Goal: Task Accomplishment & Management: Complete application form

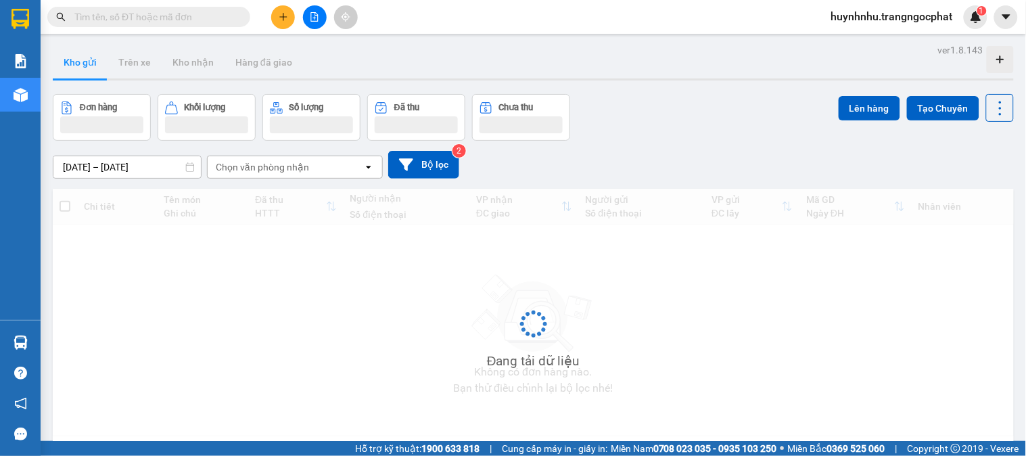
click at [201, 24] on span at bounding box center [148, 17] width 203 height 20
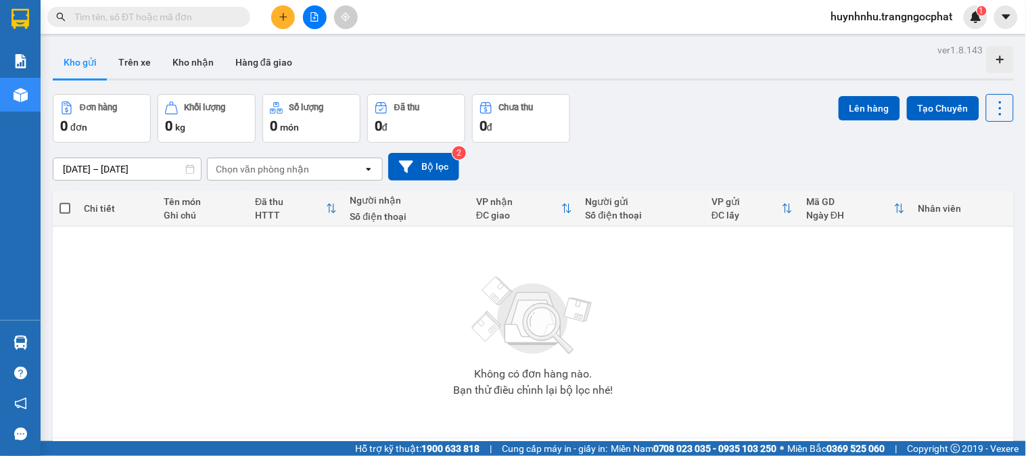
click at [206, 18] on input "text" at bounding box center [154, 16] width 160 height 15
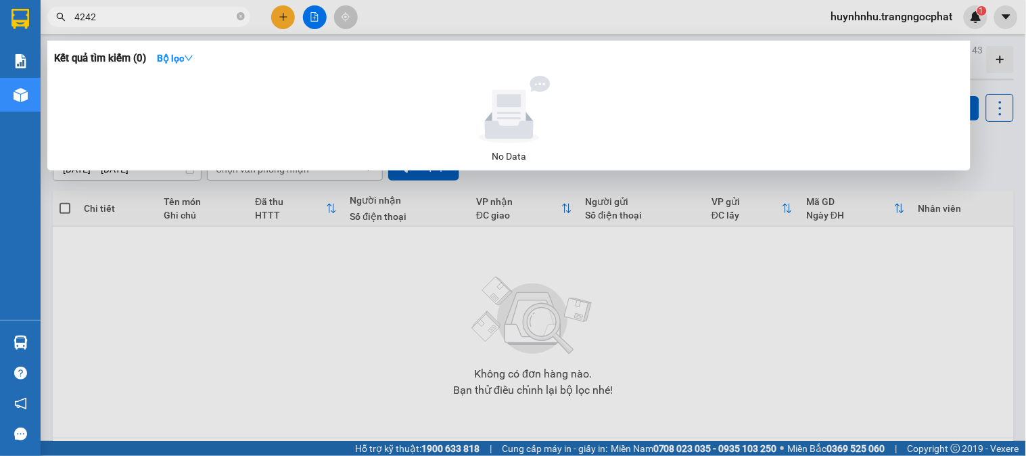
click at [206, 16] on input "4242" at bounding box center [154, 16] width 160 height 15
type input "2424"
click at [582, 327] on div at bounding box center [513, 228] width 1026 height 456
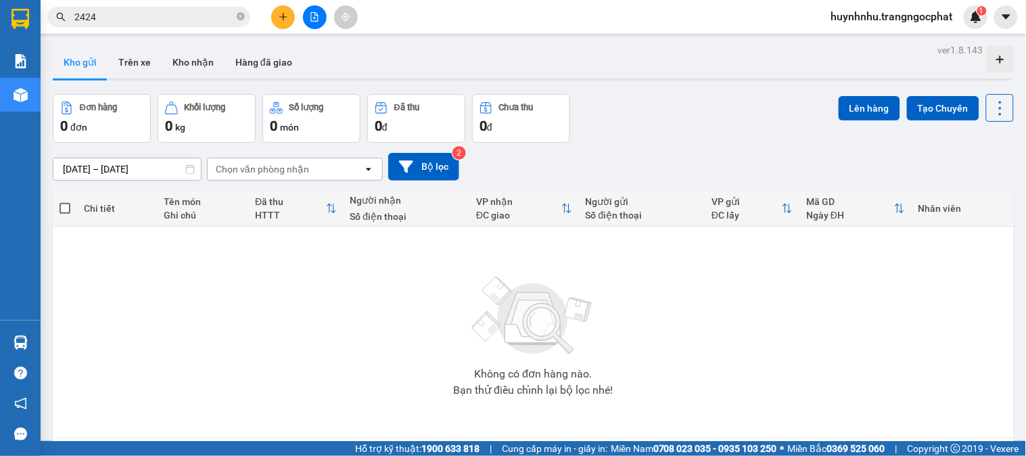
click at [153, 20] on input "2424" at bounding box center [154, 16] width 160 height 15
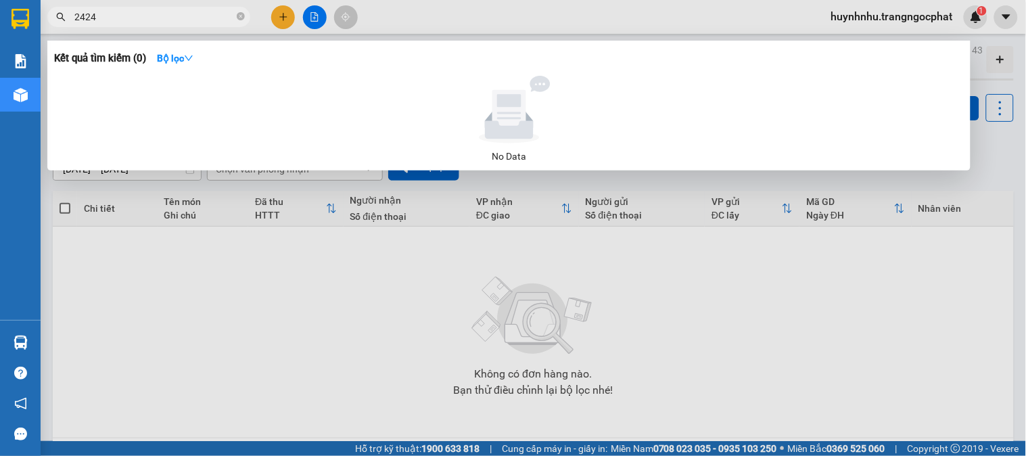
click at [153, 20] on input "2424" at bounding box center [154, 16] width 160 height 15
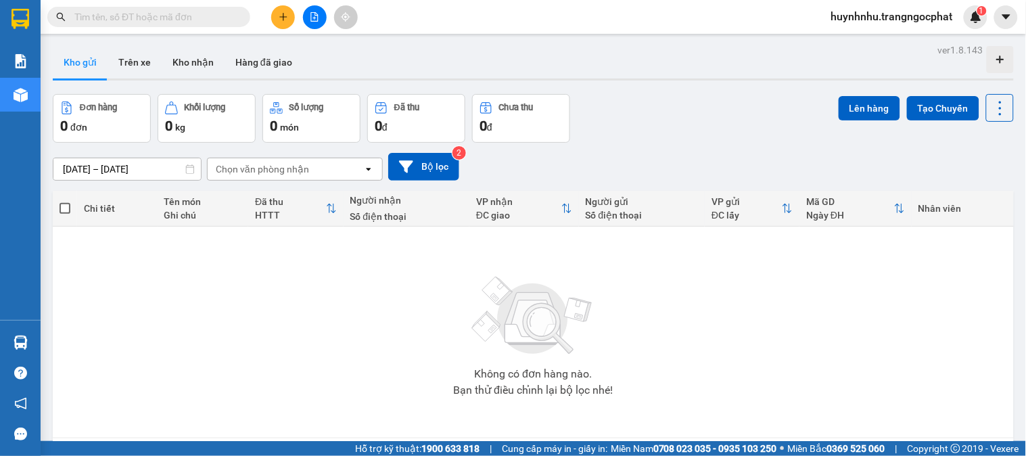
click at [195, 18] on input "text" at bounding box center [154, 16] width 160 height 15
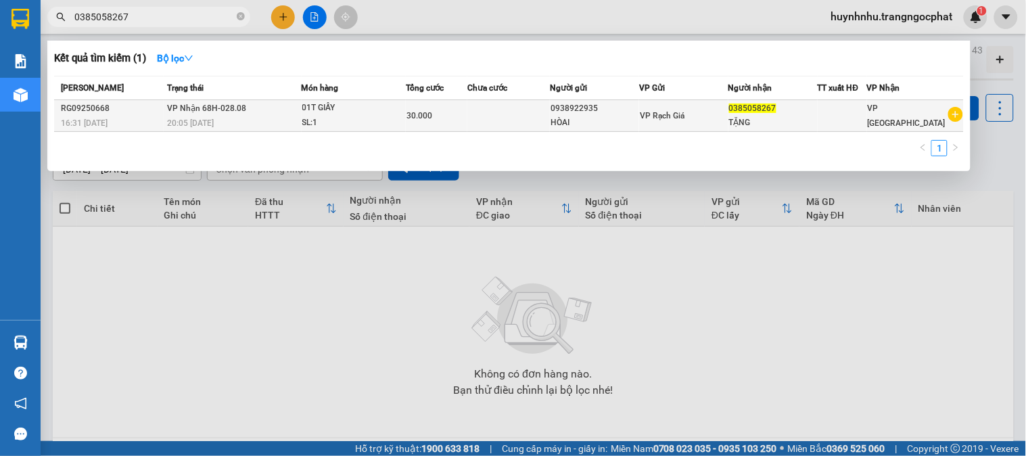
type input "0385058267"
click at [614, 117] on div "HÒAI" at bounding box center [594, 123] width 88 height 14
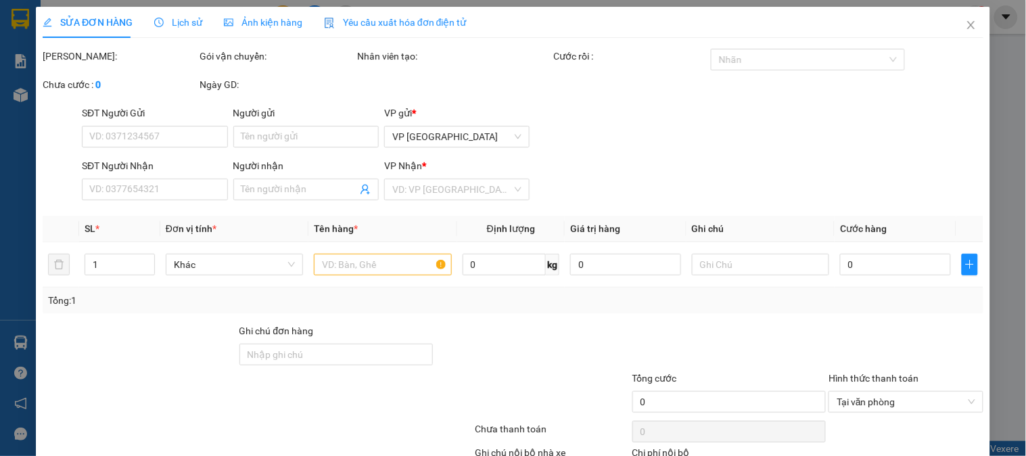
type input "0938922935"
type input "HÒAI"
type input "0385058267"
type input "TẶNG"
type input "30.000"
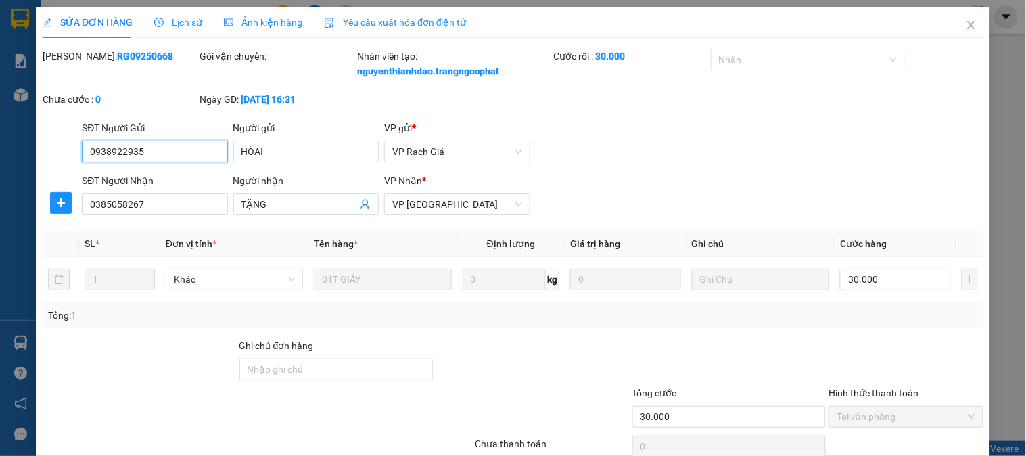
scroll to position [103, 0]
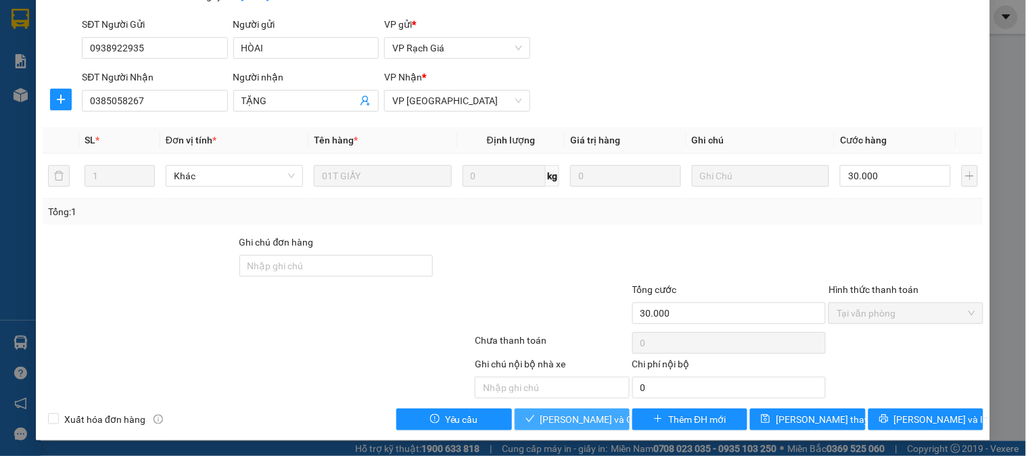
click at [551, 410] on button "[PERSON_NAME] và Giao hàng" at bounding box center [571, 419] width 115 height 22
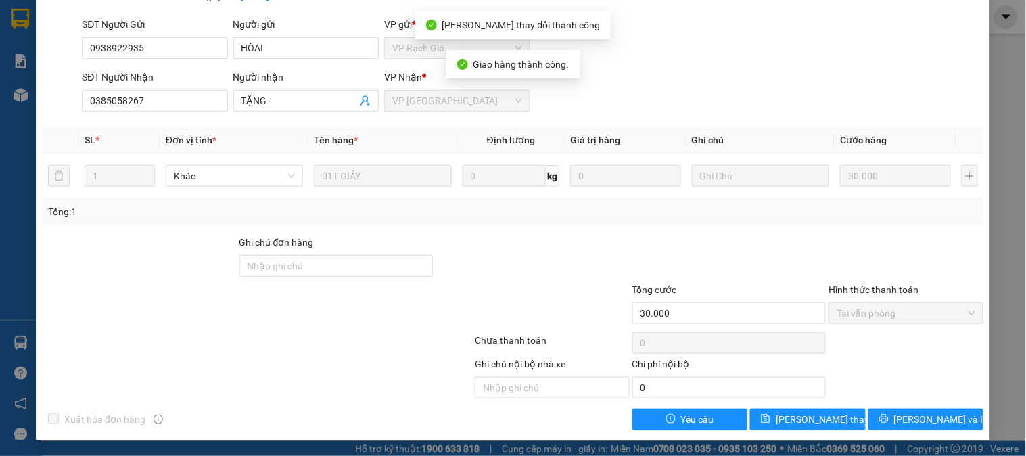
scroll to position [0, 0]
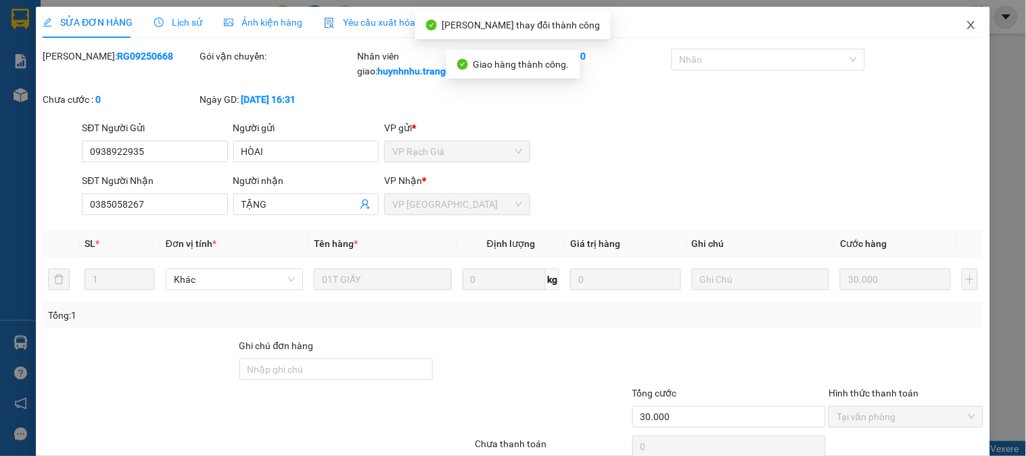
click at [965, 28] on icon "close" at bounding box center [970, 25] width 11 height 11
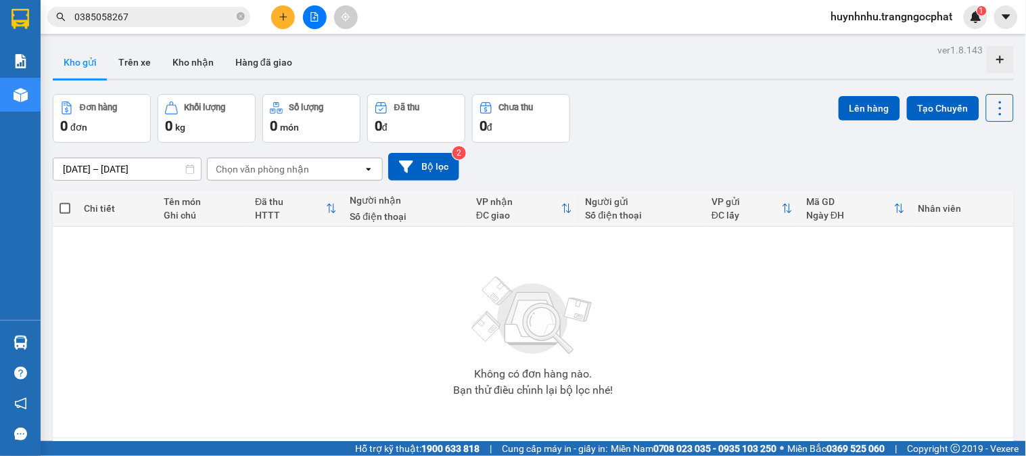
click at [160, 19] on input "0385058267" at bounding box center [154, 16] width 160 height 15
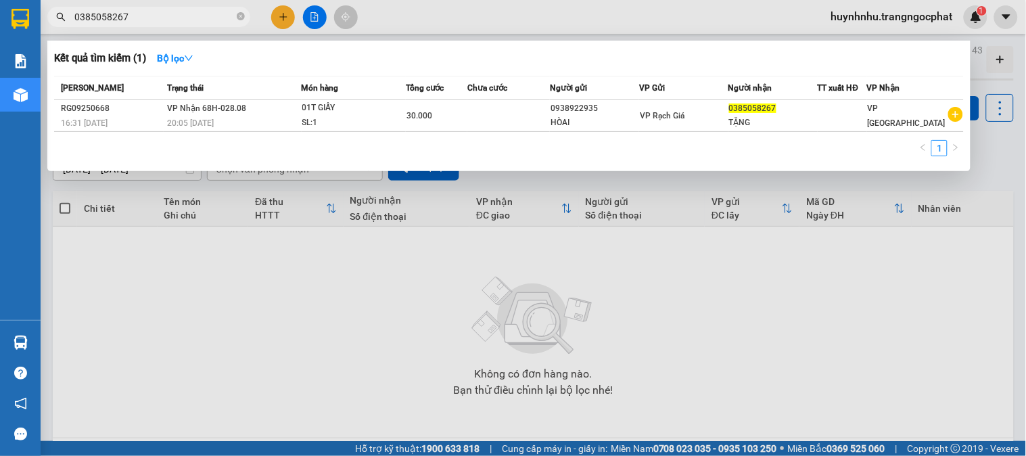
click at [160, 19] on input "0385058267" at bounding box center [154, 16] width 160 height 15
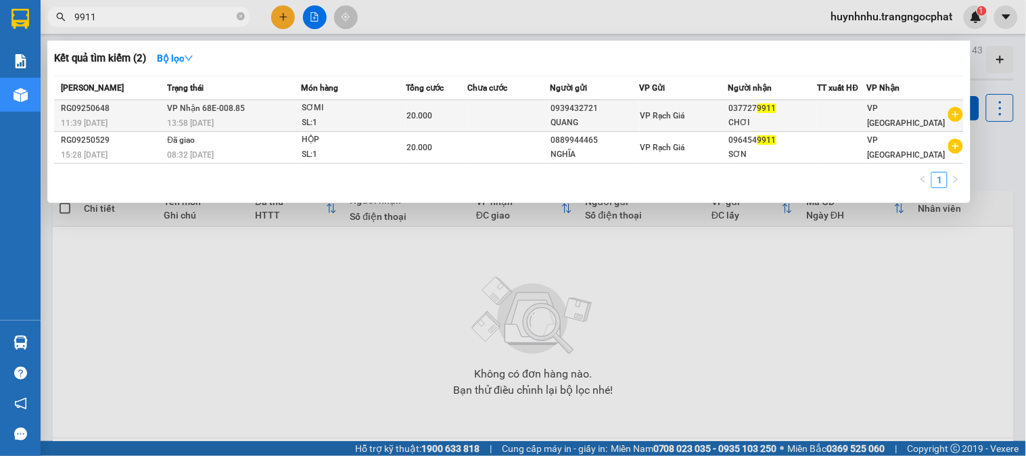
click at [695, 118] on div "VP Rạch Giá" at bounding box center [684, 115] width 88 height 15
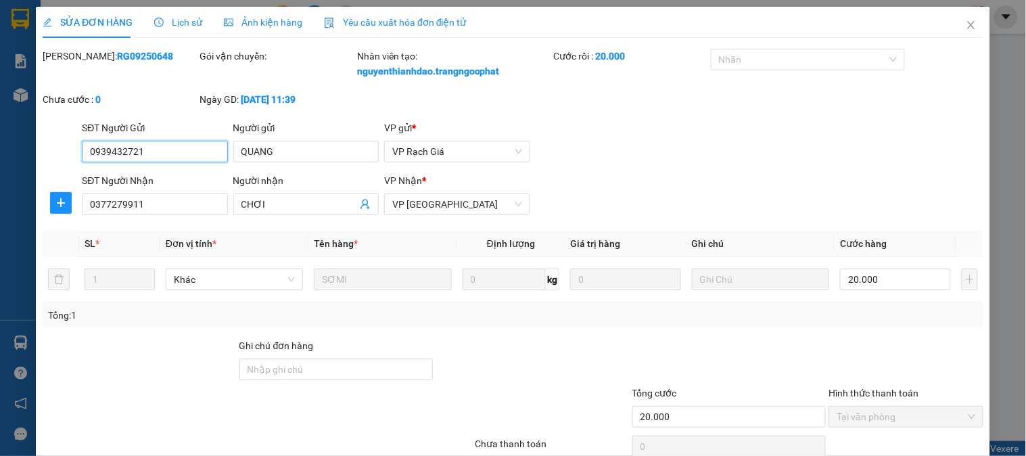
scroll to position [103, 0]
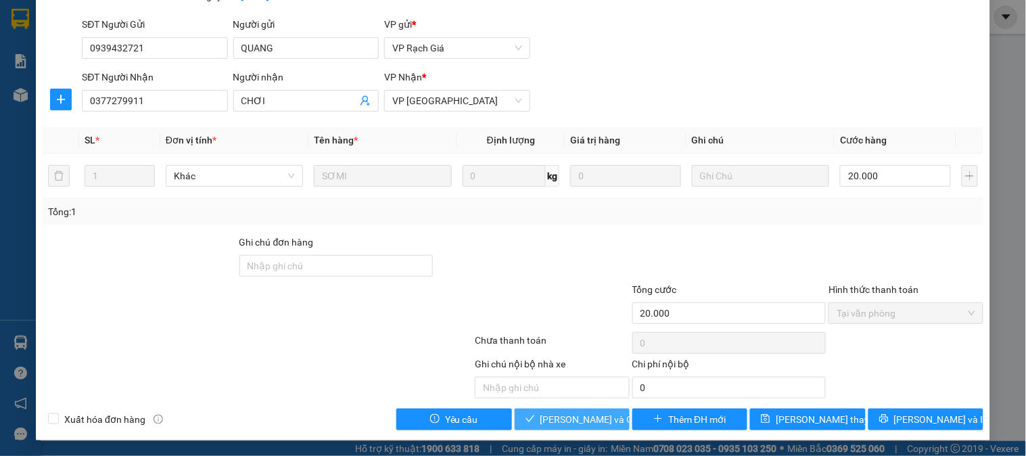
click at [566, 419] on span "[PERSON_NAME] và Giao hàng" at bounding box center [605, 419] width 130 height 15
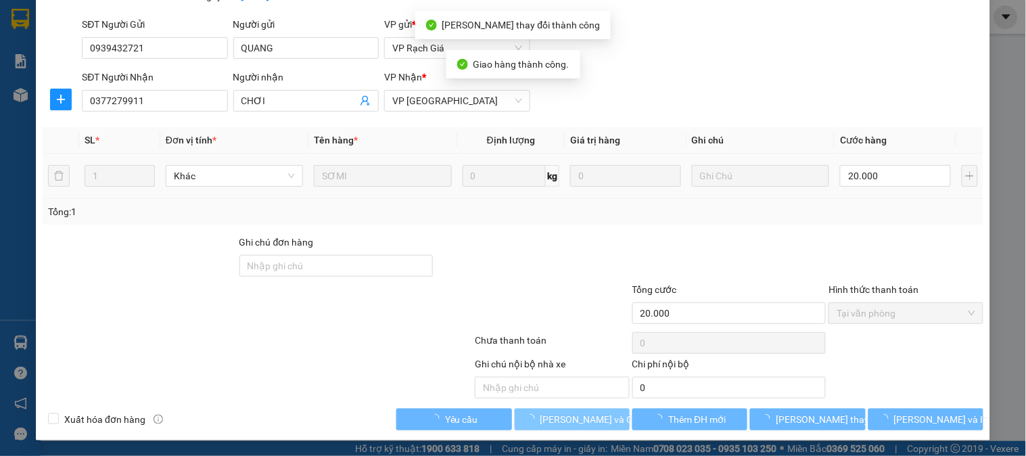
scroll to position [0, 0]
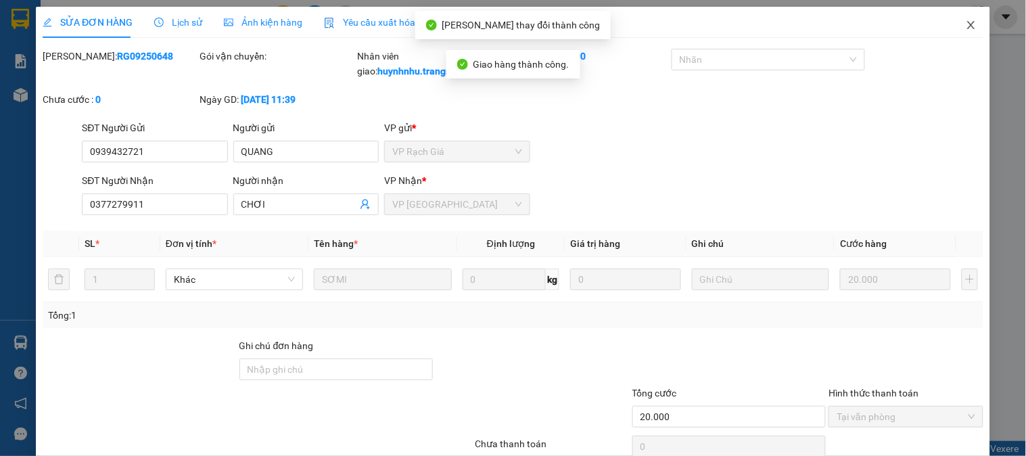
click at [967, 25] on icon "close" at bounding box center [970, 25] width 7 height 8
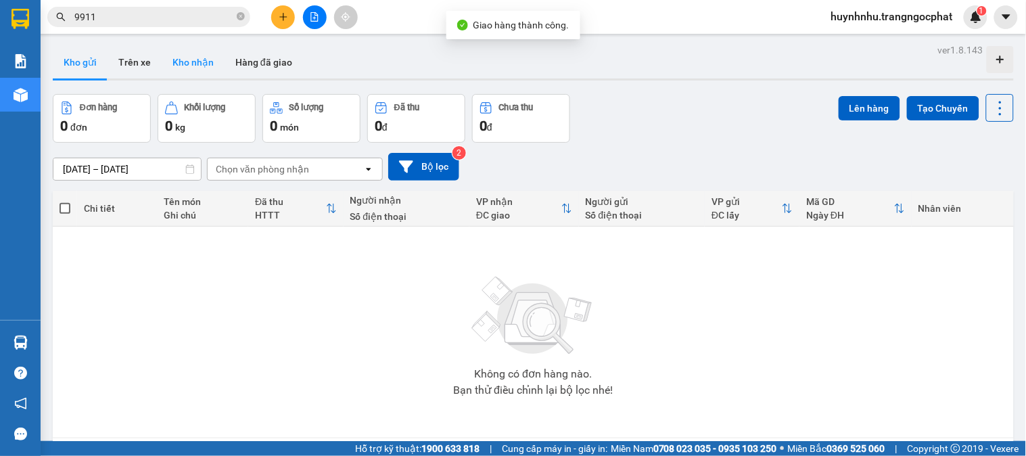
click at [194, 66] on button "Kho nhận" at bounding box center [193, 62] width 63 height 32
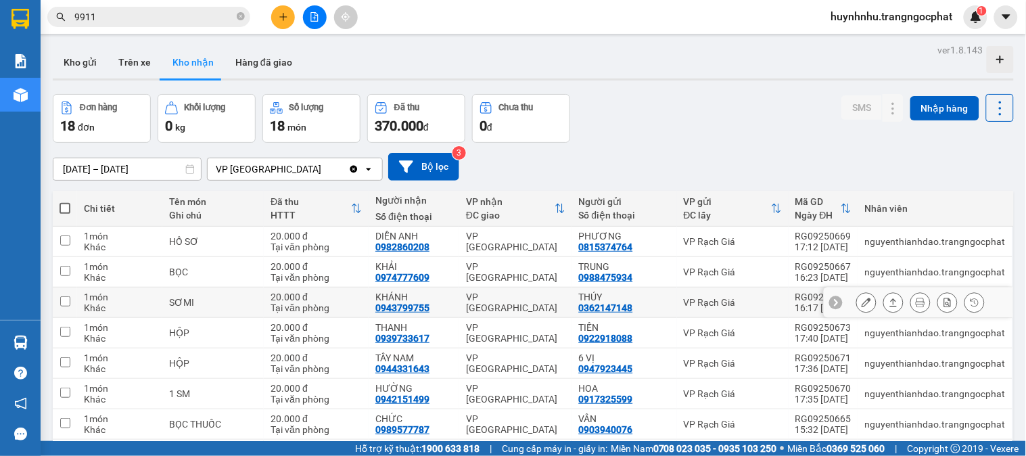
scroll to position [146, 0]
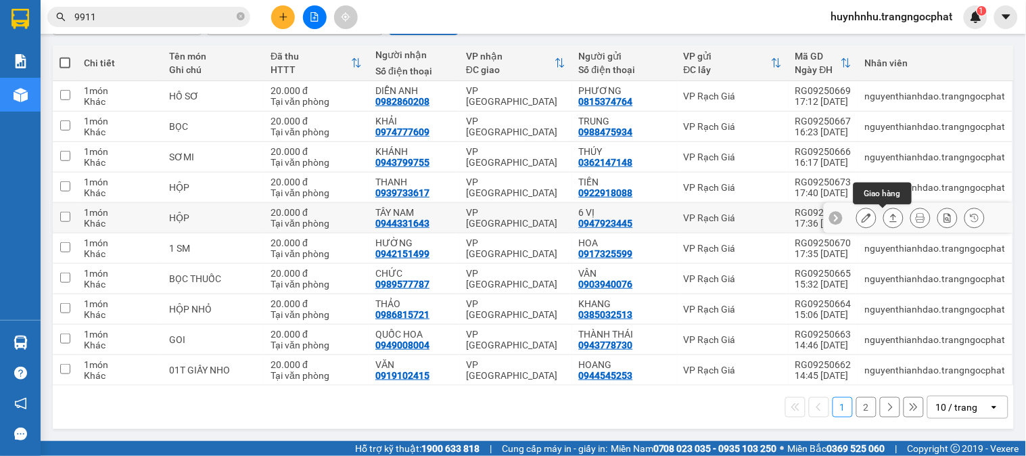
click at [888, 218] on icon at bounding box center [892, 217] width 9 height 9
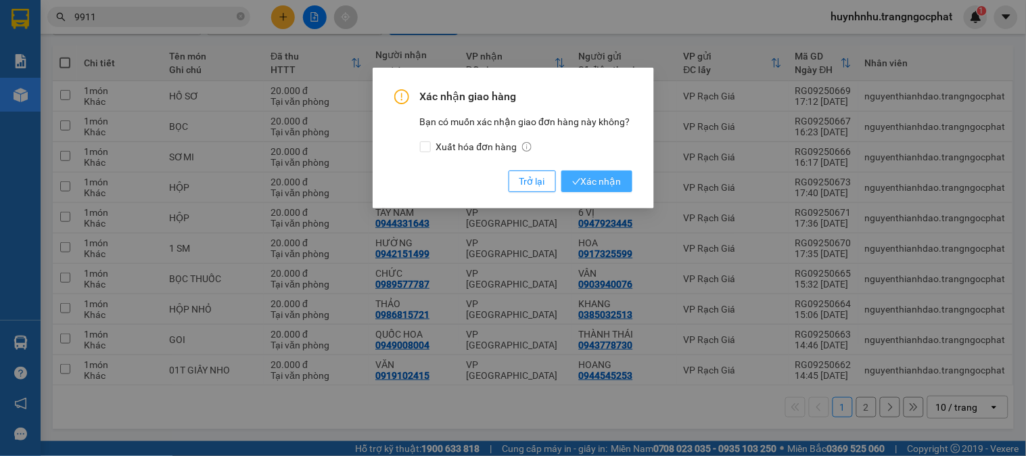
click at [600, 187] on span "Xác nhận" at bounding box center [596, 181] width 49 height 15
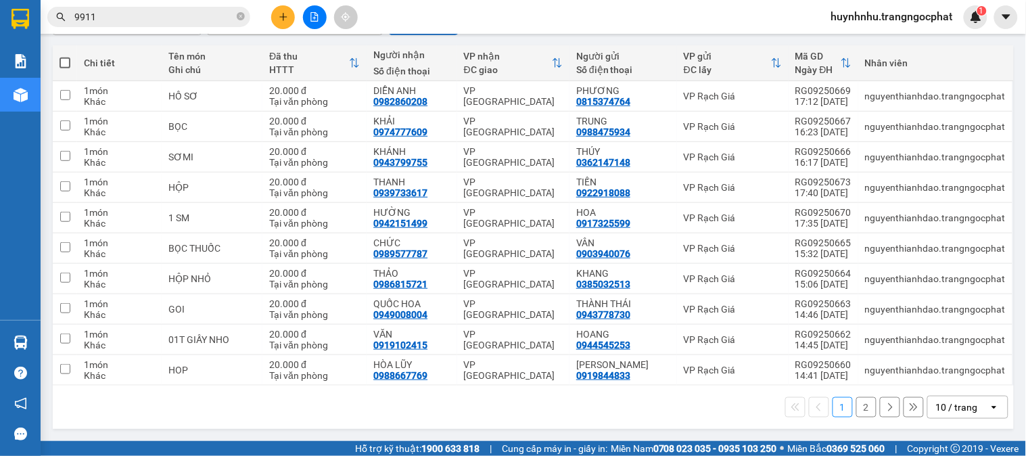
click at [856, 410] on button "2" at bounding box center [866, 407] width 20 height 20
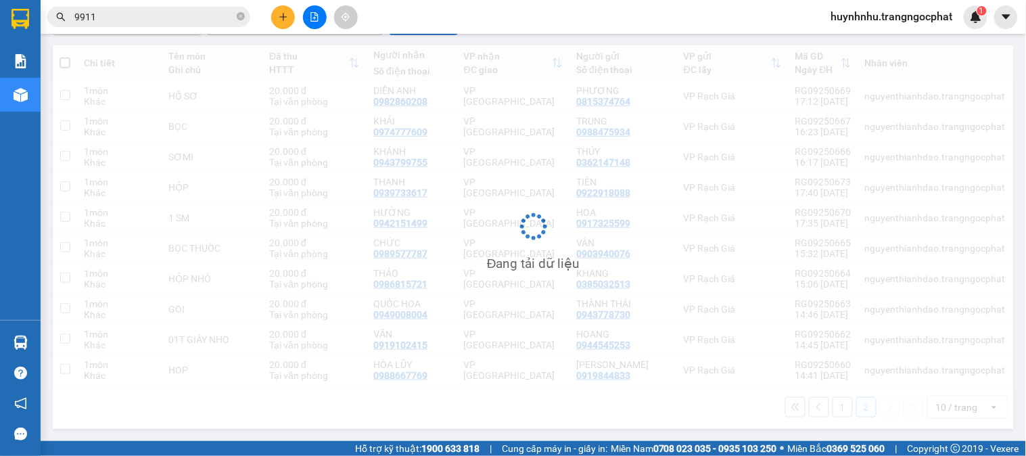
scroll to position [62, 0]
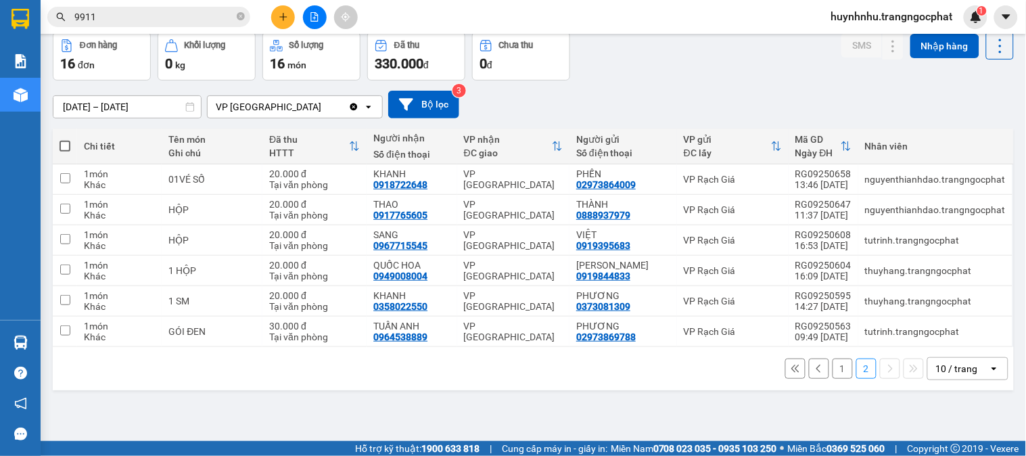
click at [832, 365] on button "1" at bounding box center [842, 368] width 20 height 20
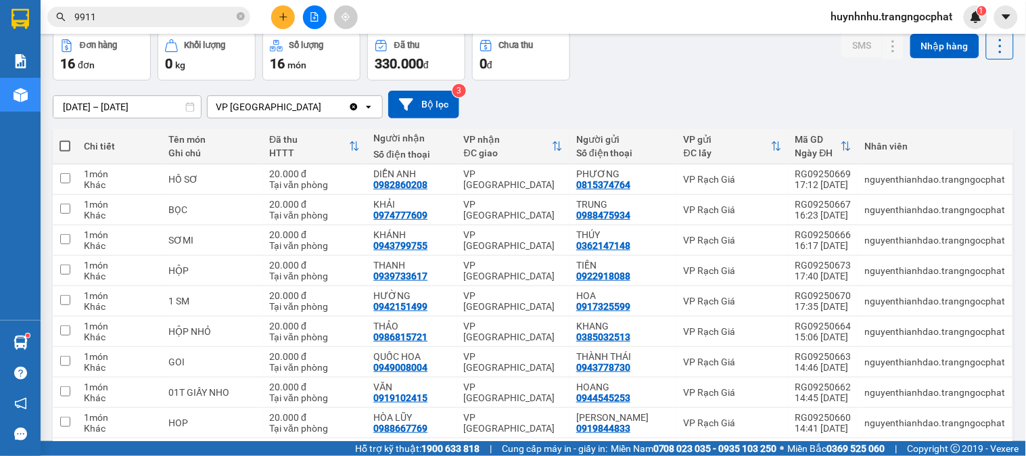
click at [188, 21] on input "9911" at bounding box center [154, 16] width 160 height 15
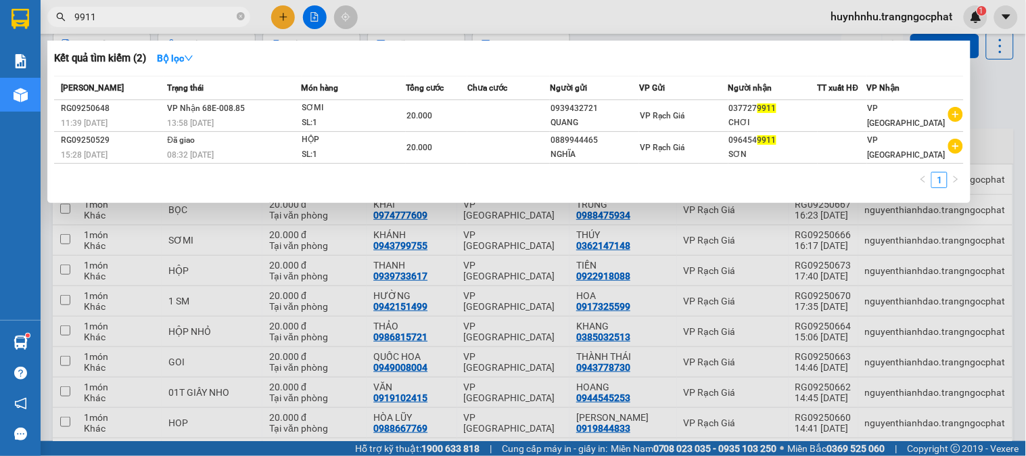
click at [188, 21] on input "9911" at bounding box center [154, 16] width 160 height 15
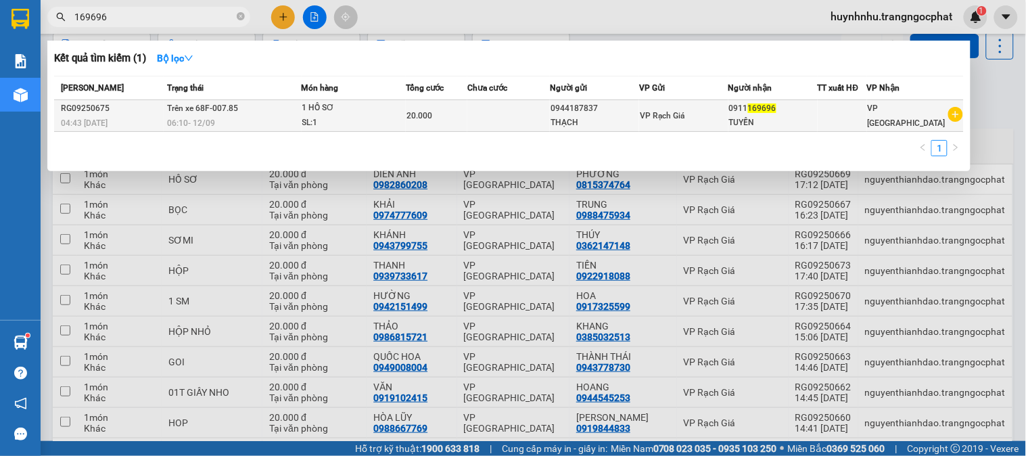
type input "169696"
click at [809, 123] on div "TUYỀN" at bounding box center [773, 123] width 88 height 14
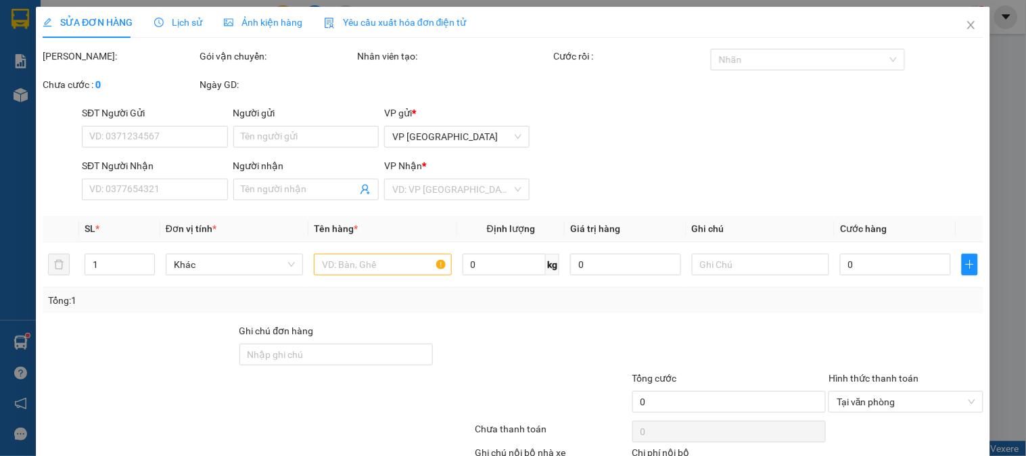
type input "0944187837"
type input "THẠCH"
type input "0911169696"
type input "TUYỀN"
type input "20.000"
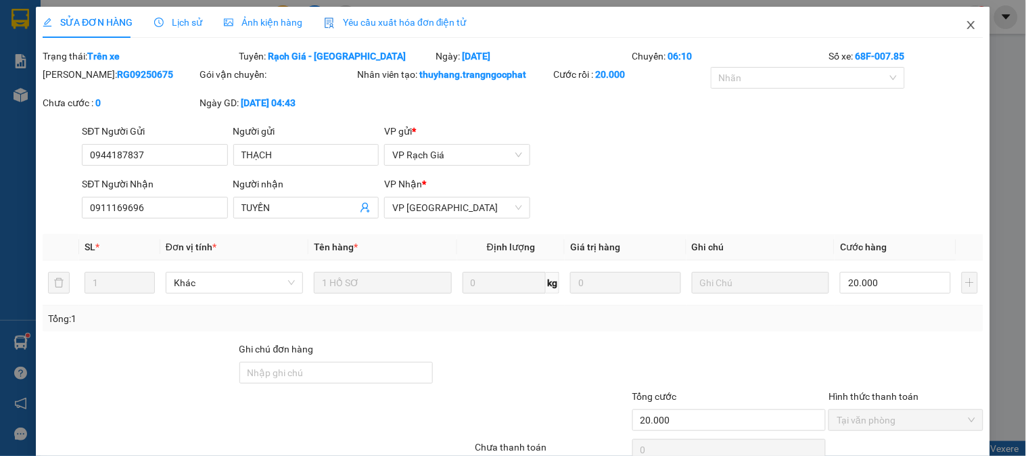
click at [965, 26] on icon "close" at bounding box center [970, 25] width 11 height 11
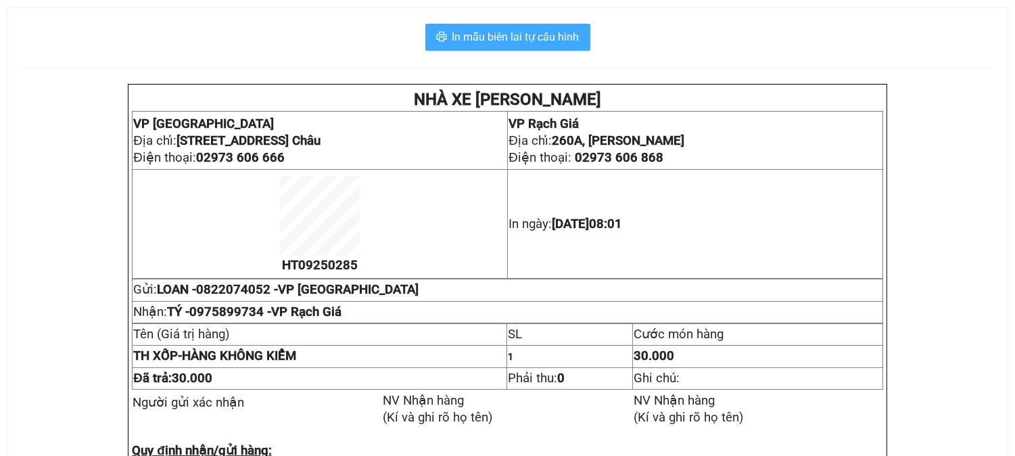
click at [562, 42] on span "In mẫu biên lai tự cấu hình" at bounding box center [515, 36] width 127 height 17
drag, startPoint x: 492, startPoint y: 27, endPoint x: 516, endPoint y: 101, distance: 78.0
click at [492, 28] on button "In mẫu biên lai tự cấu hình" at bounding box center [507, 37] width 165 height 27
